Goal: Register for event/course

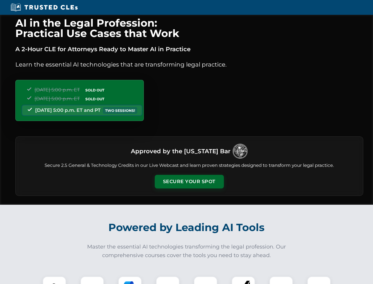
click at [189, 181] on button "Secure Your Spot" at bounding box center [189, 182] width 69 height 14
click at [54, 280] on img at bounding box center [54, 287] width 17 height 17
